Goal: Task Accomplishment & Management: Complete application form

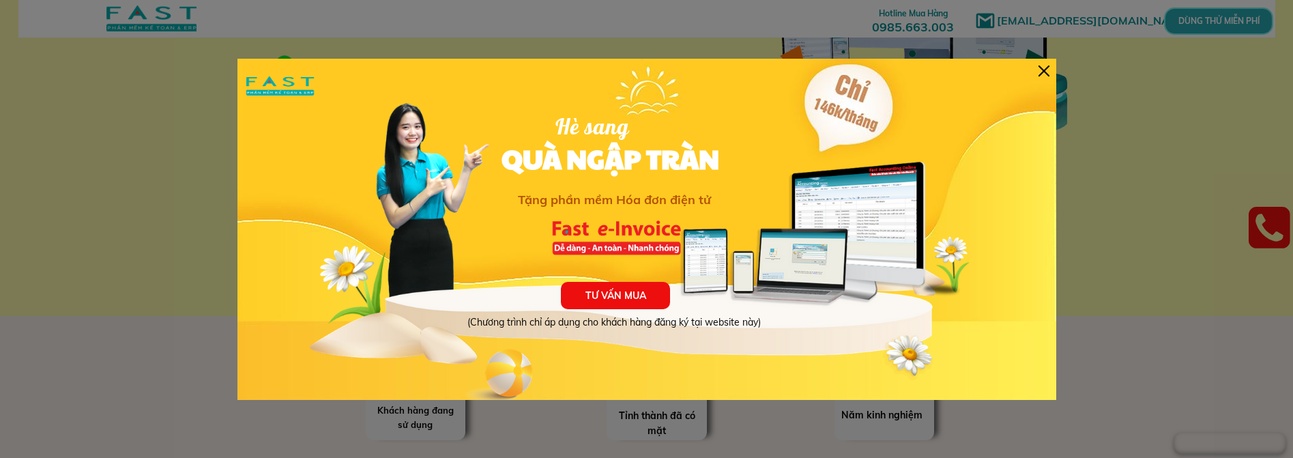
click at [1043, 72] on div at bounding box center [1043, 71] width 11 height 11
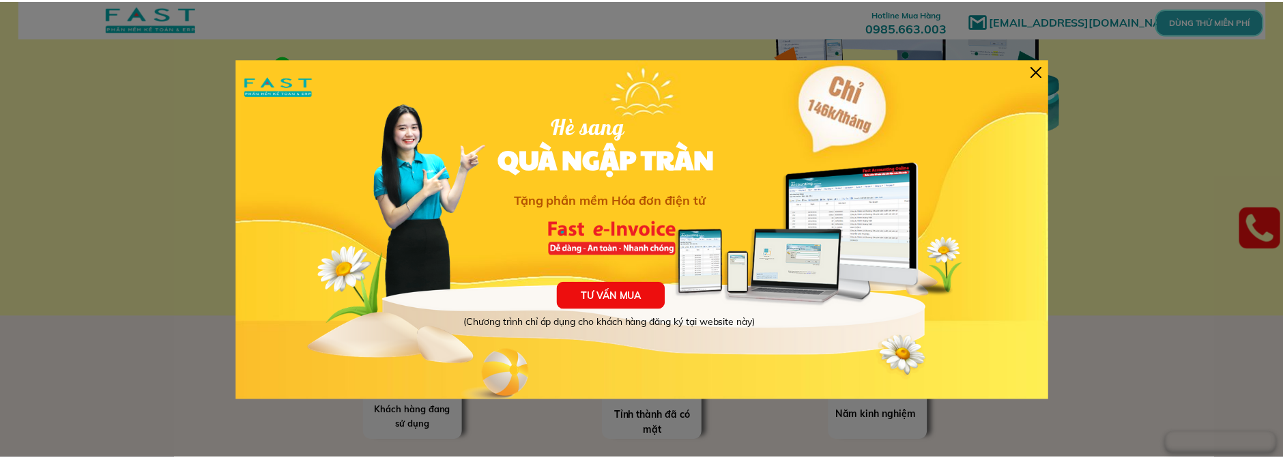
scroll to position [199, 0]
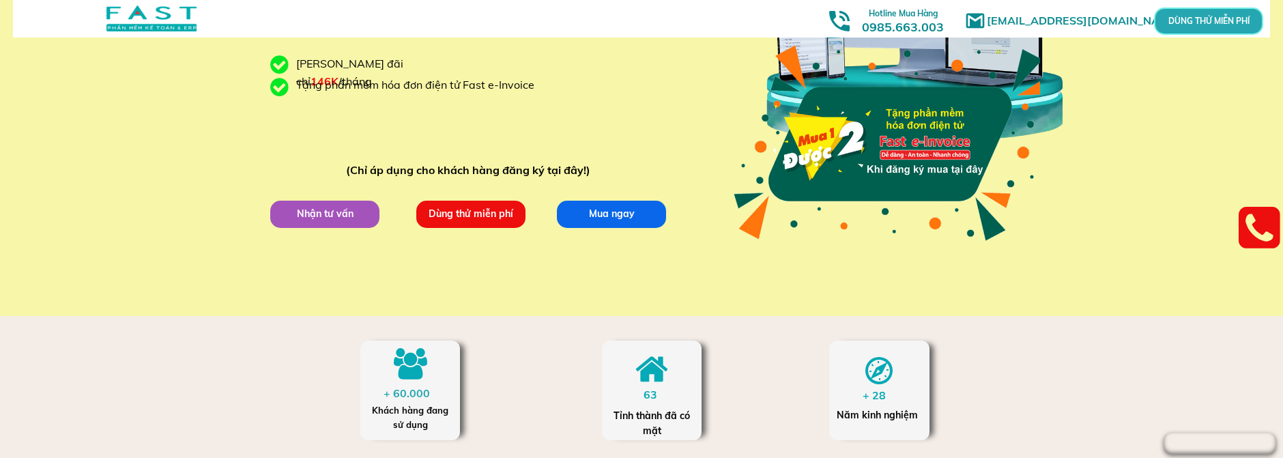
click at [462, 210] on p "Dùng thử miễn phí" at bounding box center [470, 214] width 109 height 27
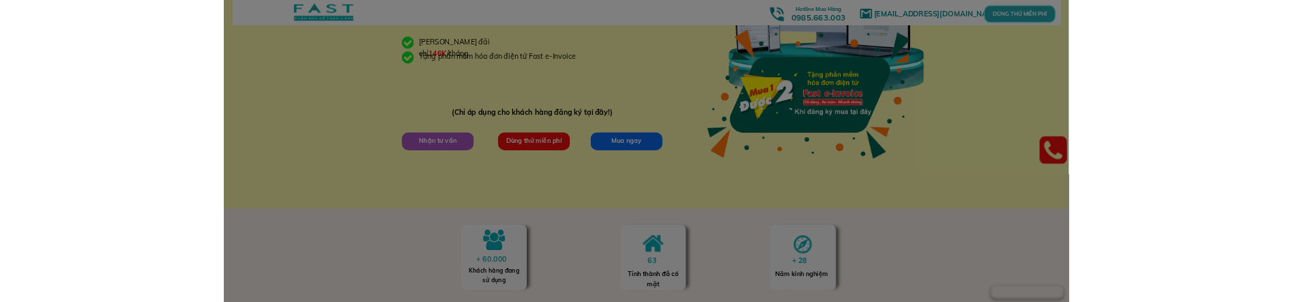
scroll to position [0, 0]
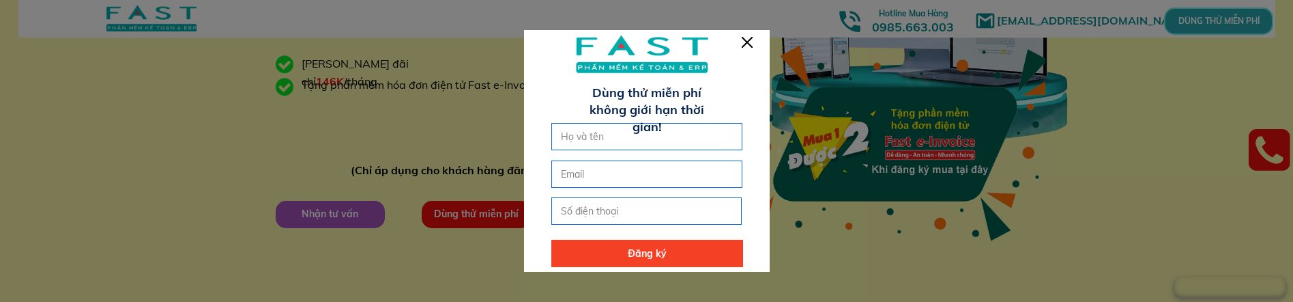
click at [636, 143] on input "text" at bounding box center [646, 136] width 179 height 26
type input "p"
type input "tran thi phan"
click at [632, 177] on input "email" at bounding box center [646, 174] width 179 height 26
type input "[EMAIL_ADDRESS][DOMAIN_NAME]"
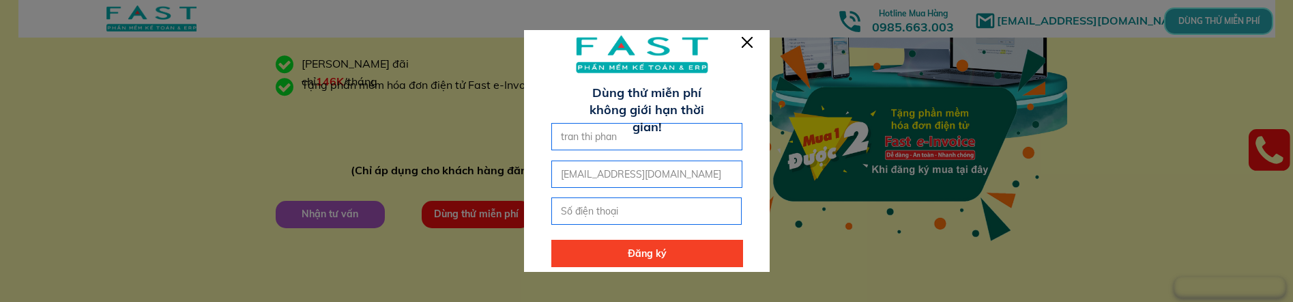
click at [628, 204] on input "tel" at bounding box center [646, 211] width 179 height 26
type input "0974145907"
click at [632, 258] on p "Đăng ký" at bounding box center [646, 252] width 191 height 27
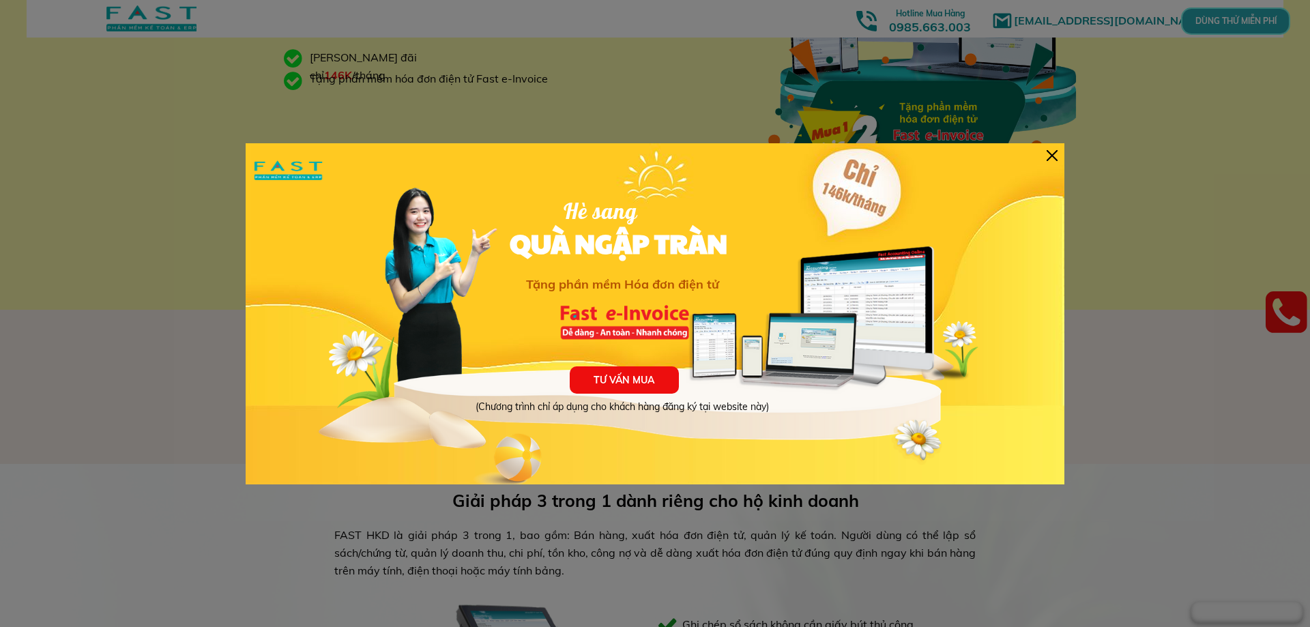
click at [1048, 158] on div at bounding box center [1052, 155] width 11 height 11
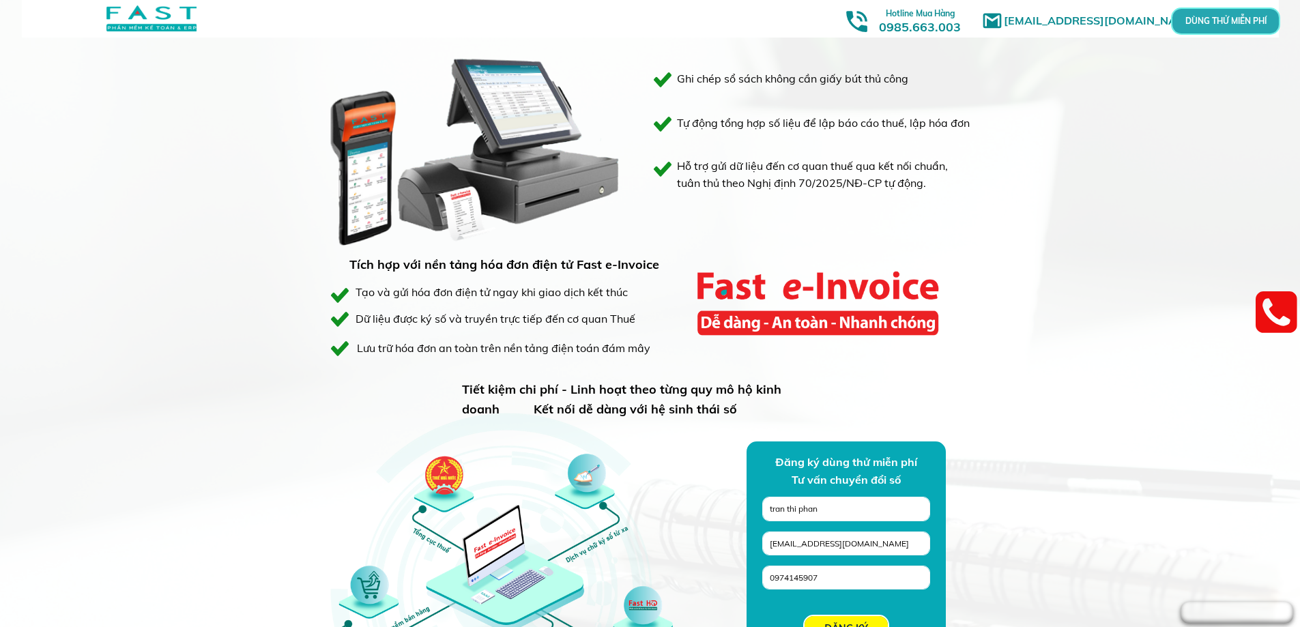
scroll to position [1023, 0]
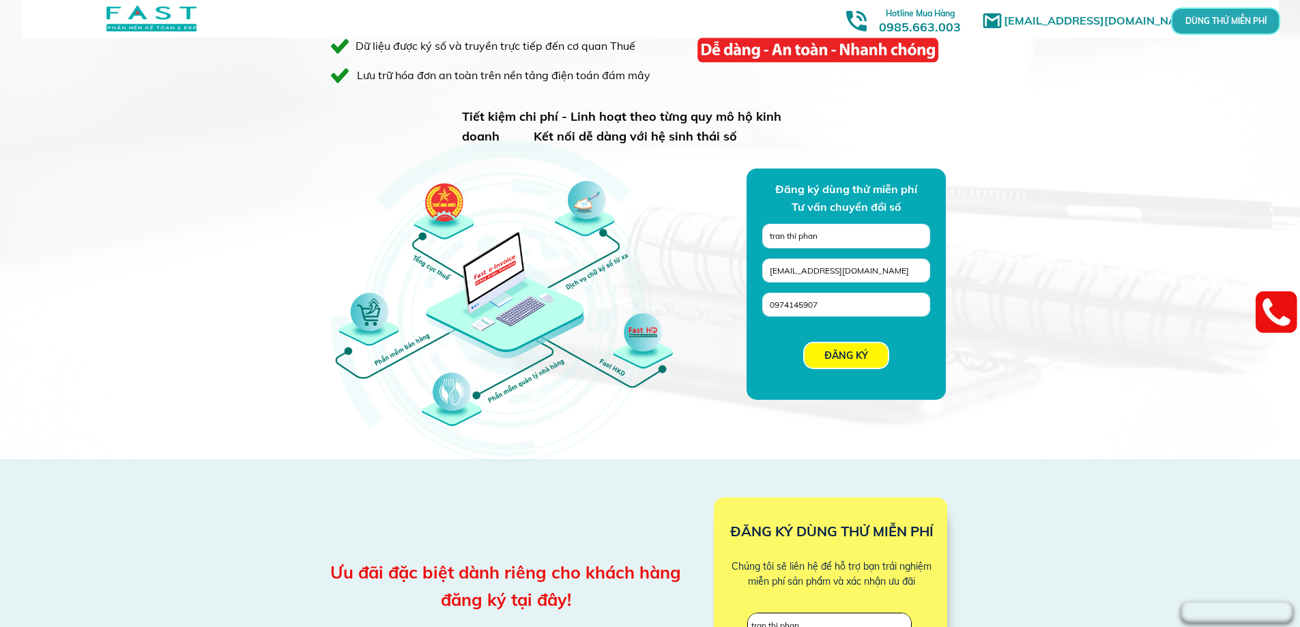
click at [854, 354] on p "ĐĂNG KÝ" at bounding box center [845, 355] width 83 height 25
